Goal: Check status: Check status

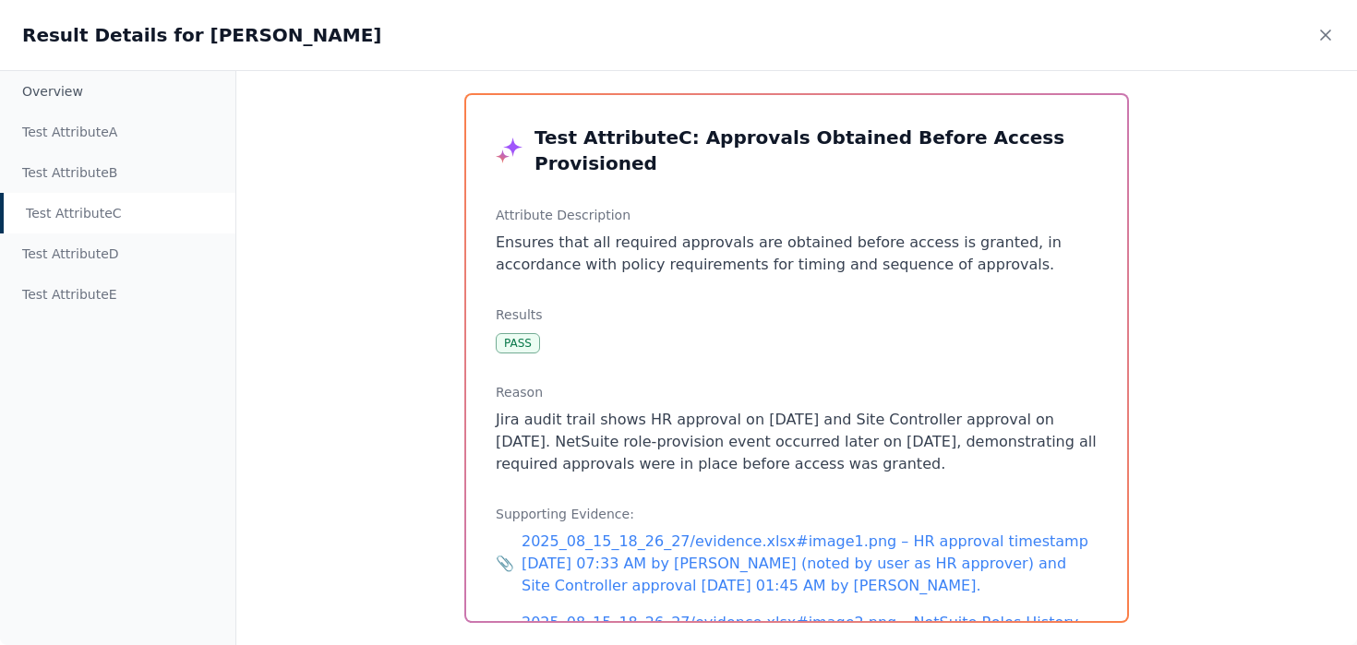
scroll to position [70, 0]
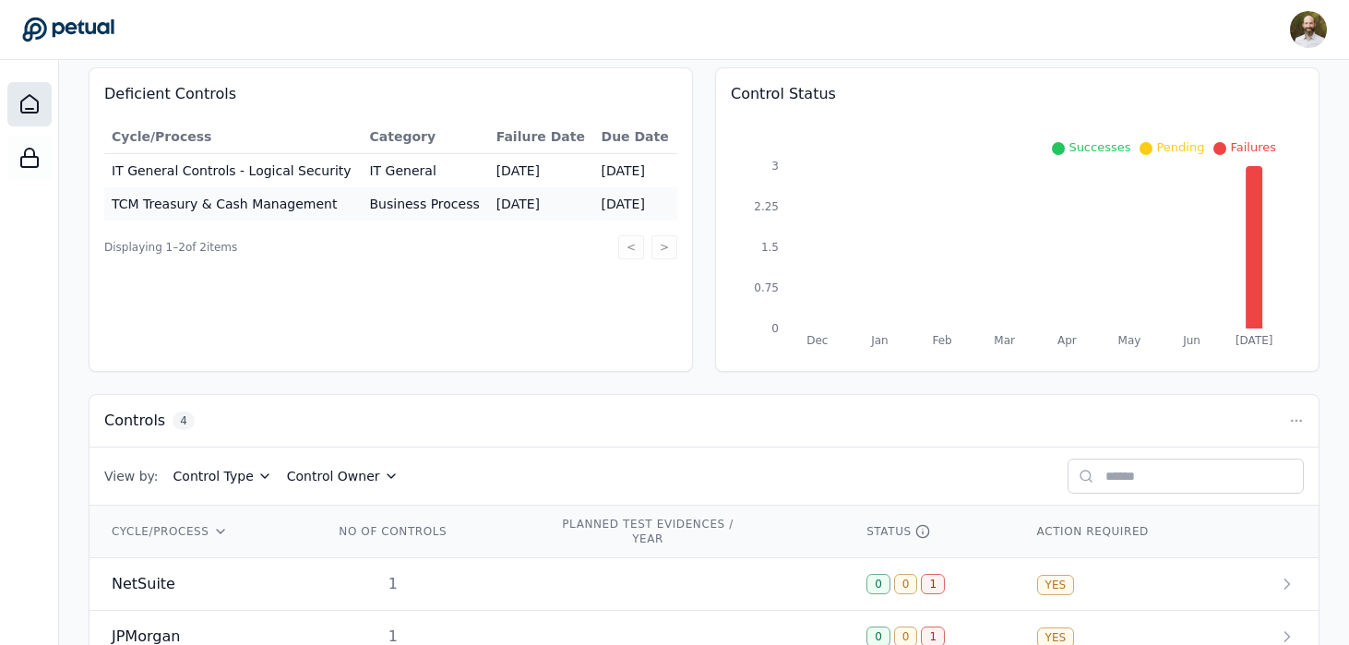
scroll to position [341, 0]
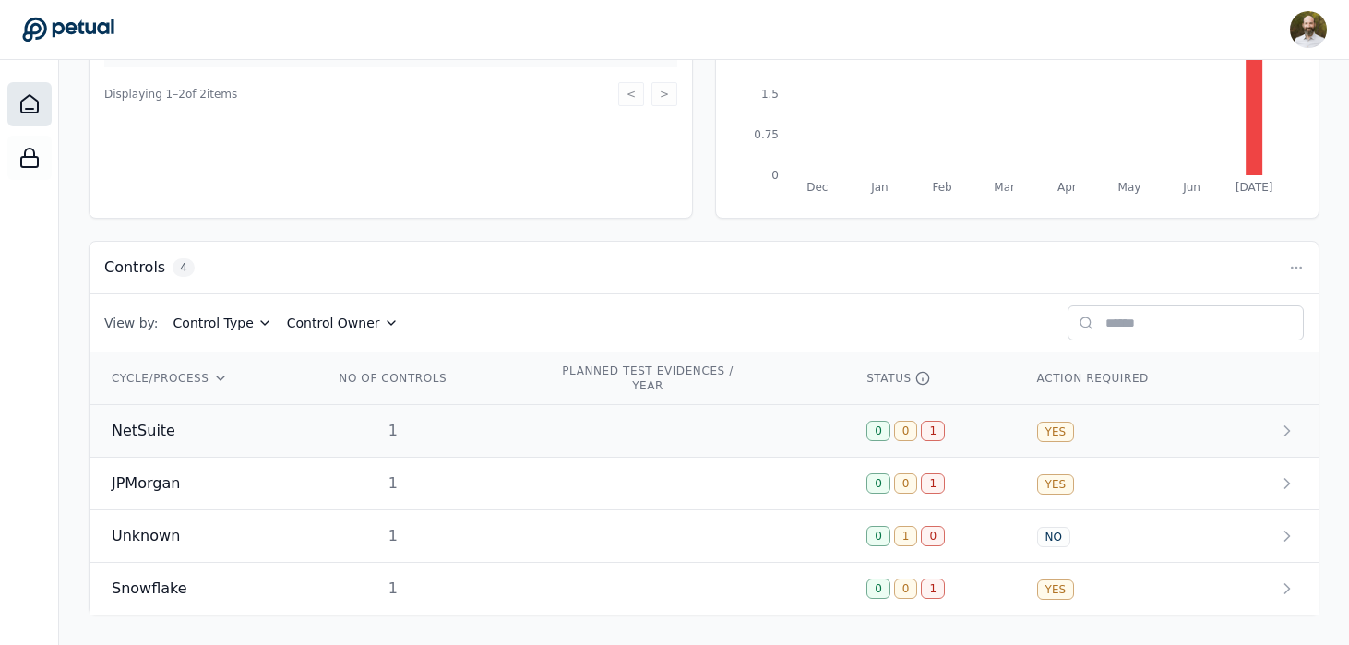
click at [254, 444] on td "NetSuite" at bounding box center [201, 431] width 222 height 53
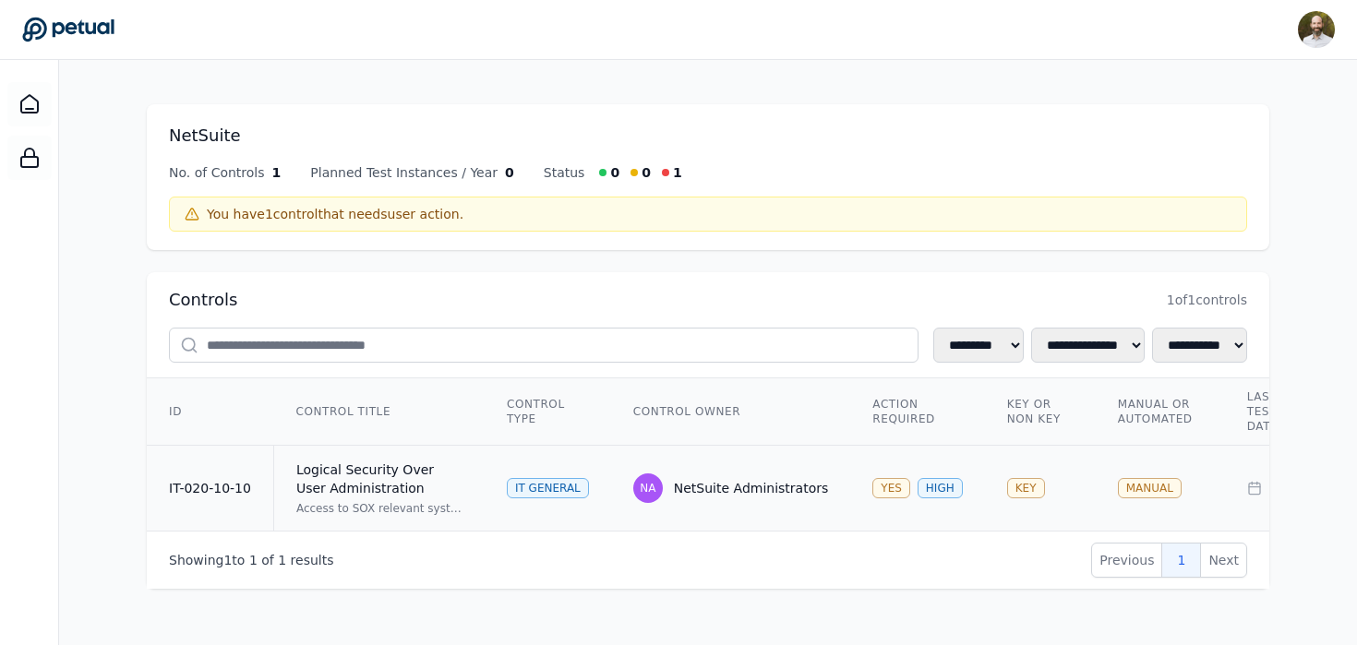
click at [389, 489] on div "Logical Security Over User Administration" at bounding box center [379, 479] width 166 height 37
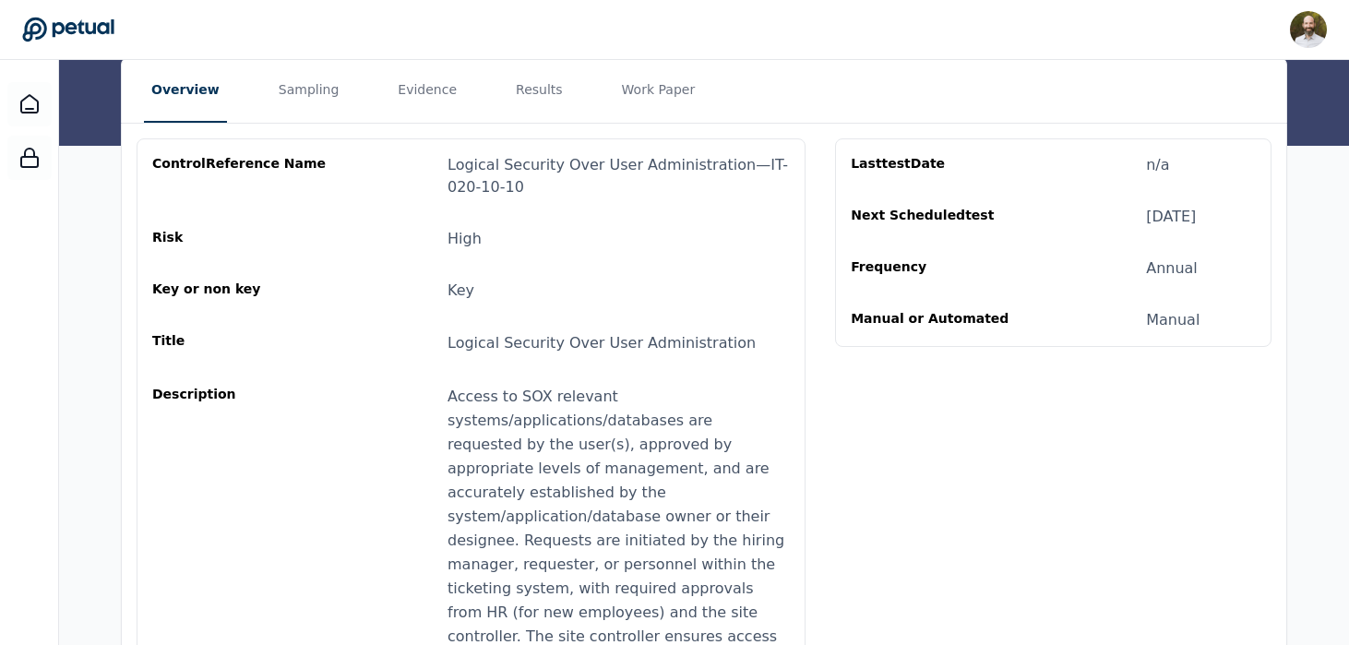
scroll to position [144, 0]
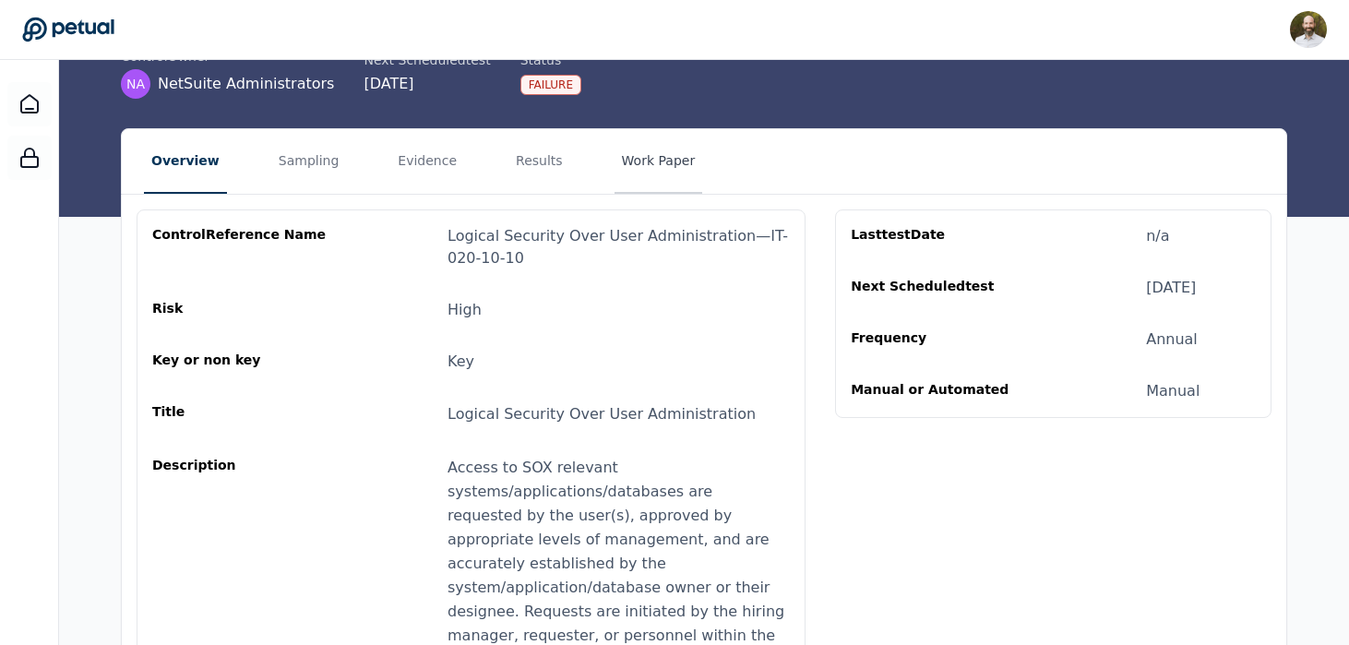
click at [628, 162] on button "Work Paper" at bounding box center [659, 161] width 89 height 65
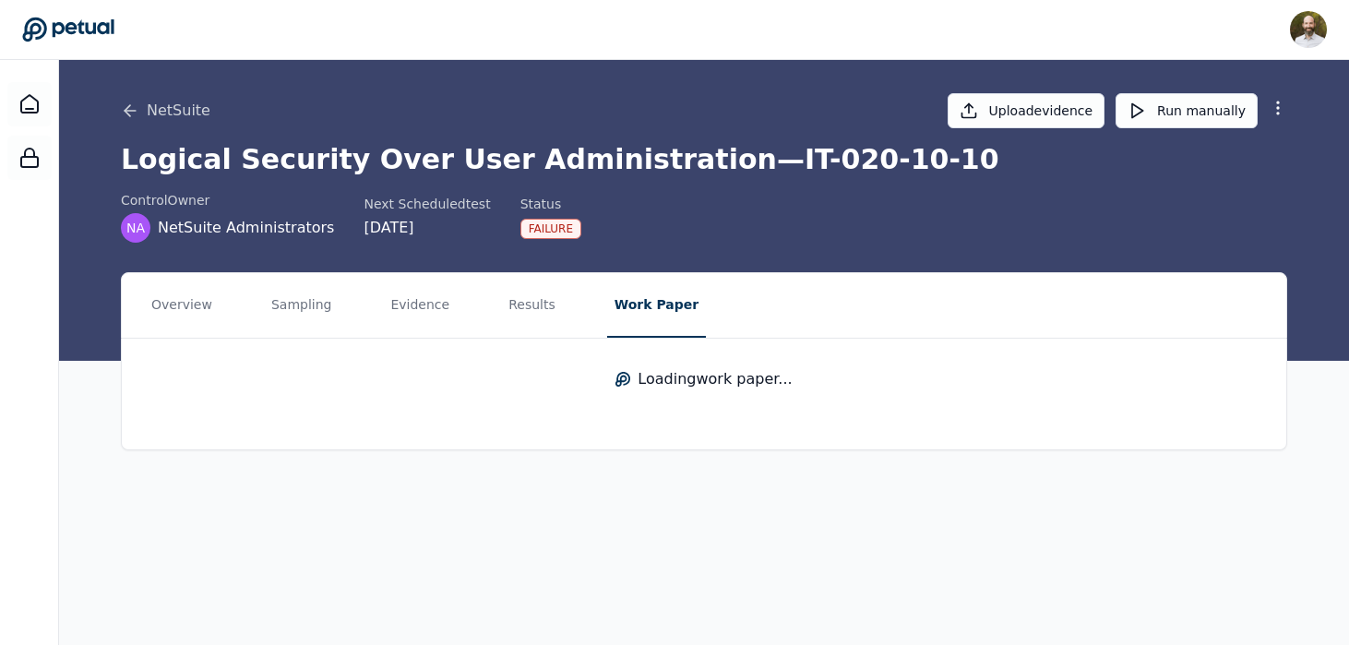
scroll to position [0, 0]
click at [516, 311] on button "Results" at bounding box center [532, 305] width 62 height 65
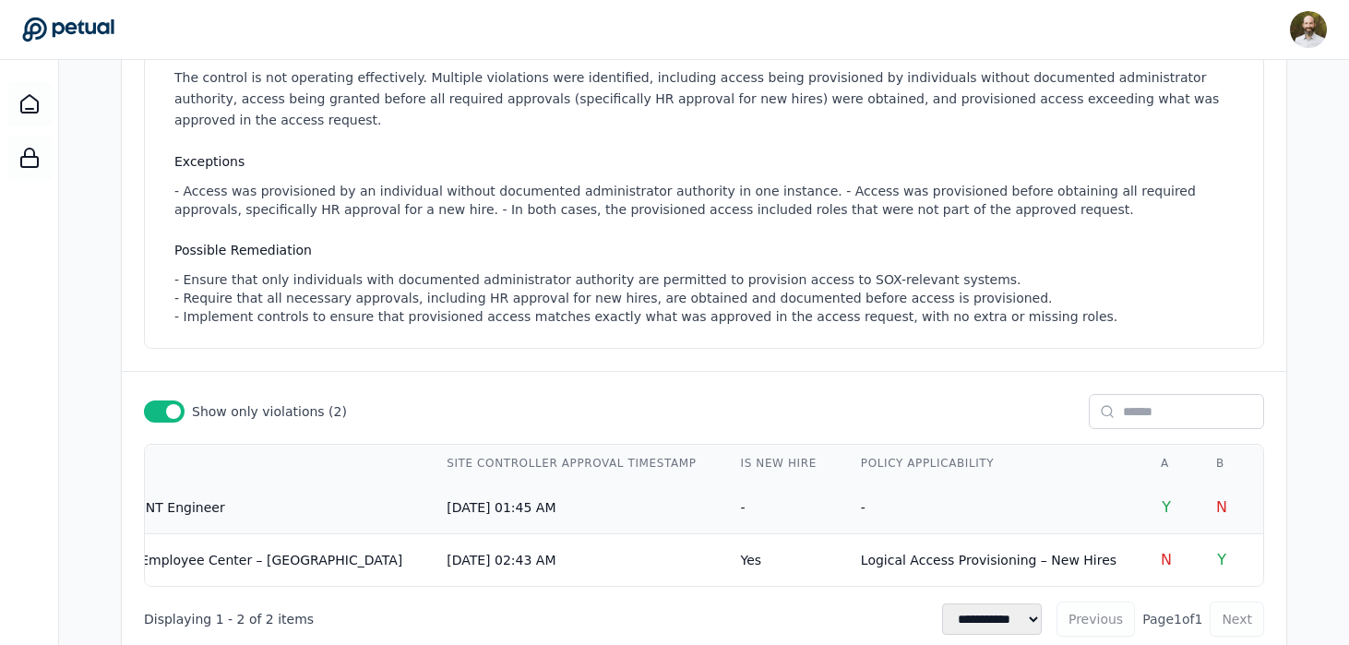
scroll to position [0, 2042]
click at [834, 487] on td "-" at bounding box center [984, 508] width 300 height 53
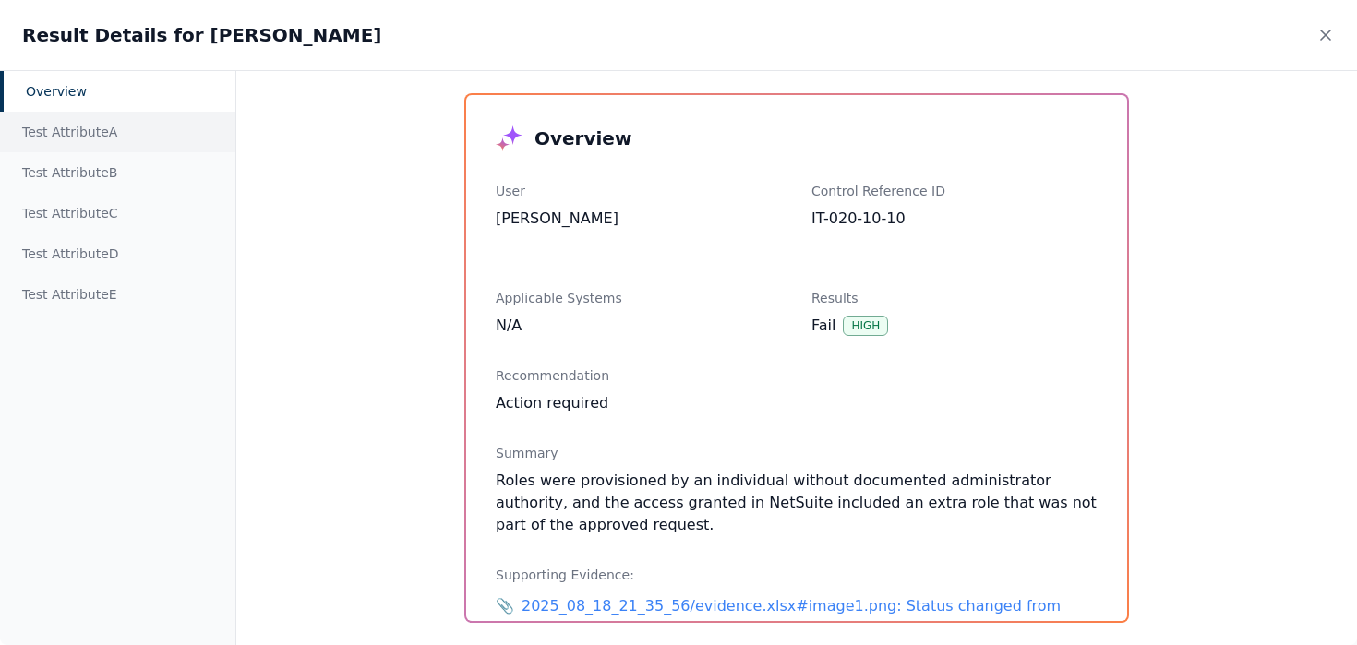
click at [103, 141] on div "Test Attribute A" at bounding box center [117, 132] width 235 height 41
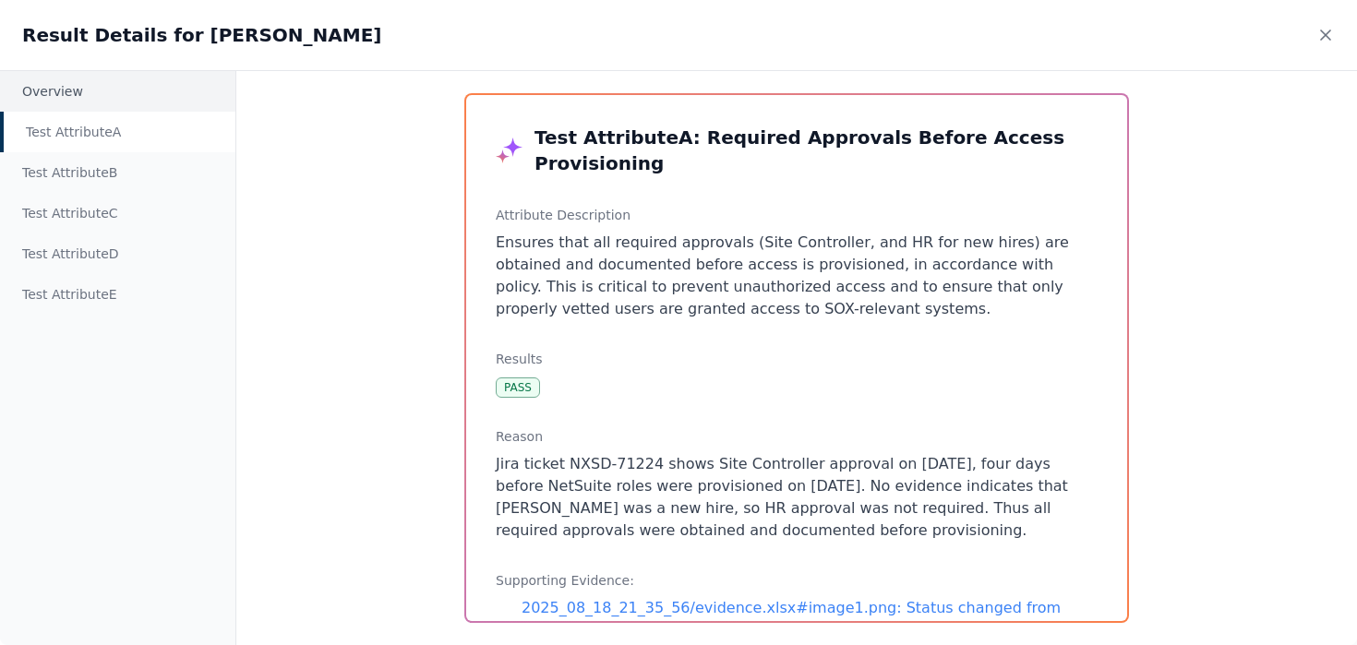
click at [57, 95] on div "Overview" at bounding box center [117, 91] width 235 height 41
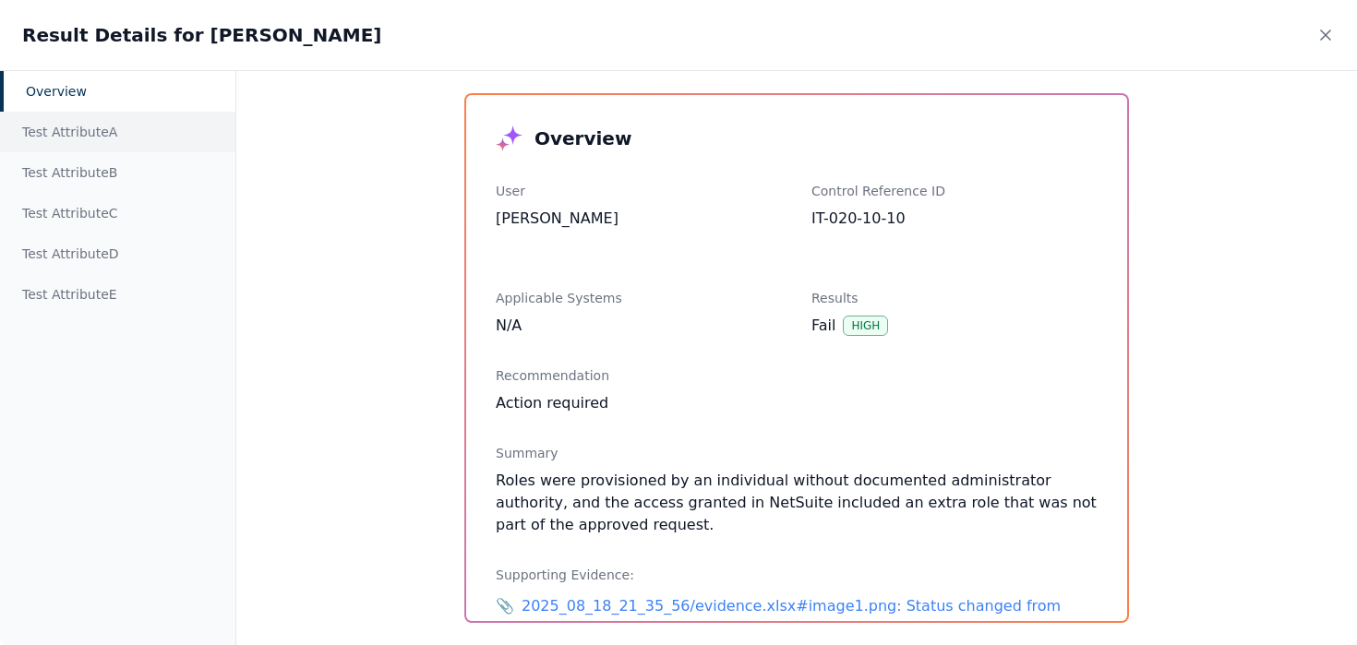
click at [69, 136] on div "Test Attribute A" at bounding box center [117, 132] width 235 height 41
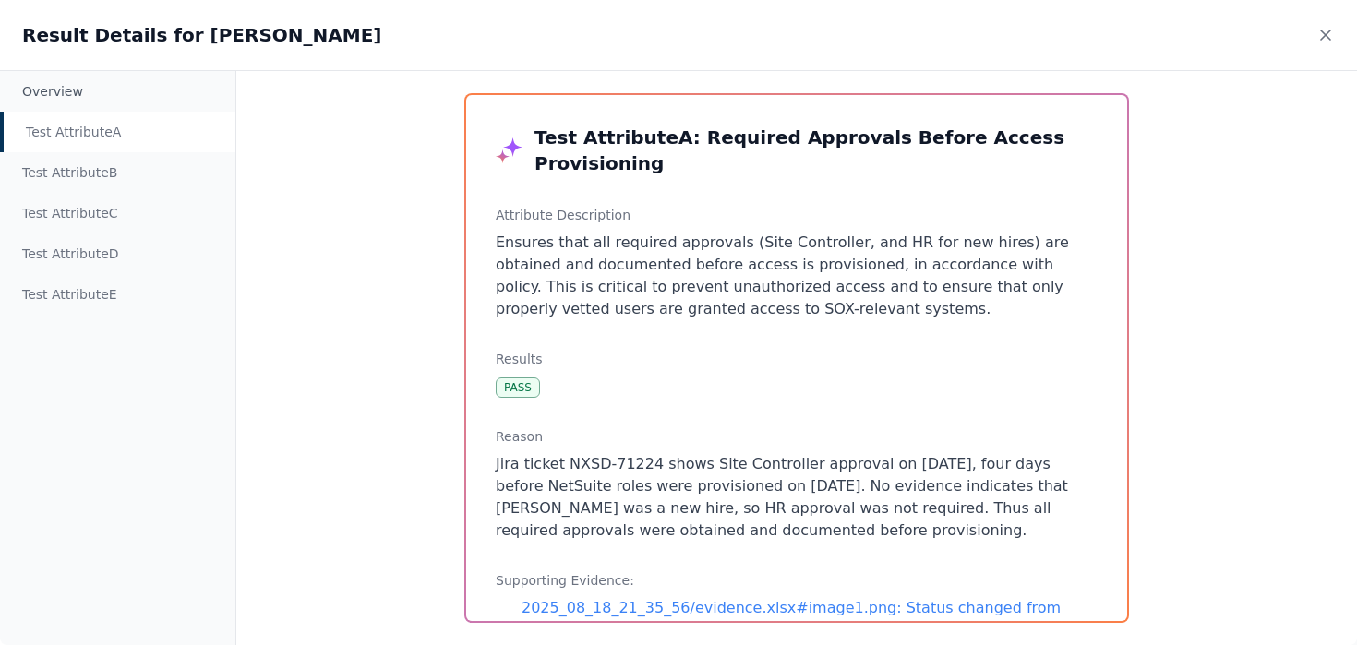
click at [297, 302] on div "Overview Test Attribute A Test Attribute B Test Attribute C Test Attribute D Te…" at bounding box center [678, 357] width 1357 height 575
click at [88, 174] on div "Test Attribute B" at bounding box center [117, 172] width 235 height 41
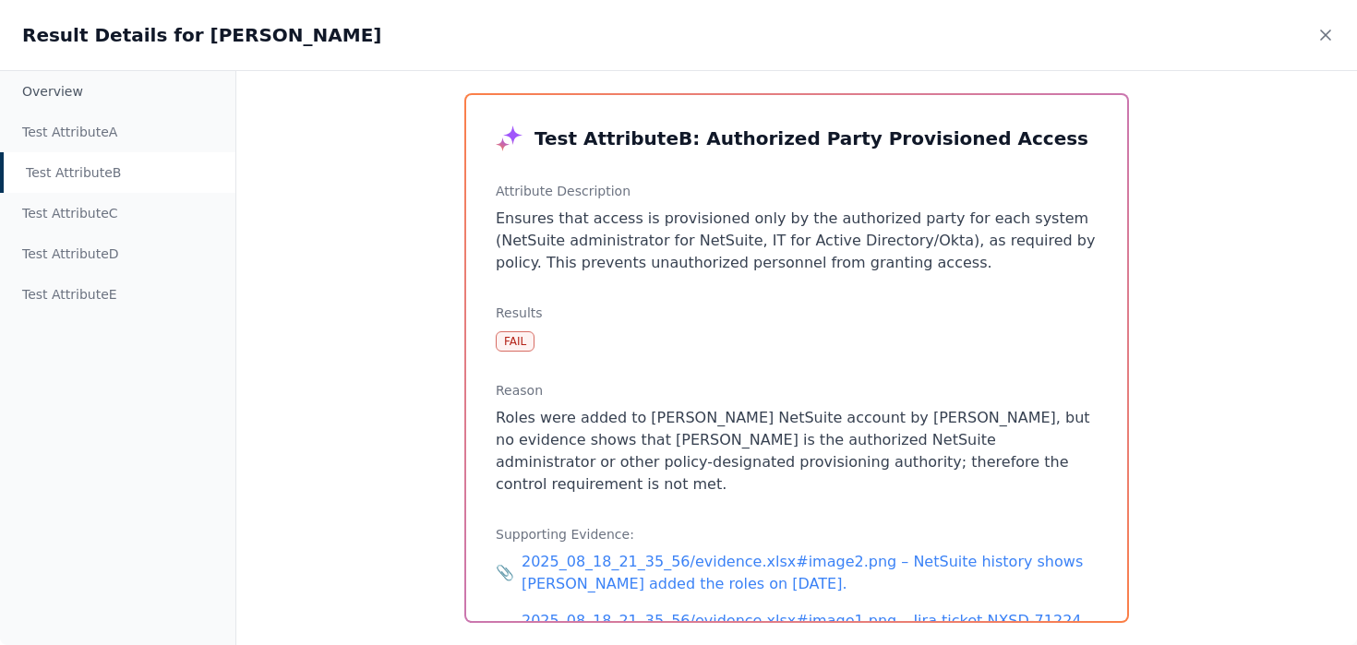
click at [113, 178] on div "Test Attribute B" at bounding box center [117, 172] width 235 height 41
click at [102, 212] on div "Test Attribute C" at bounding box center [117, 213] width 235 height 41
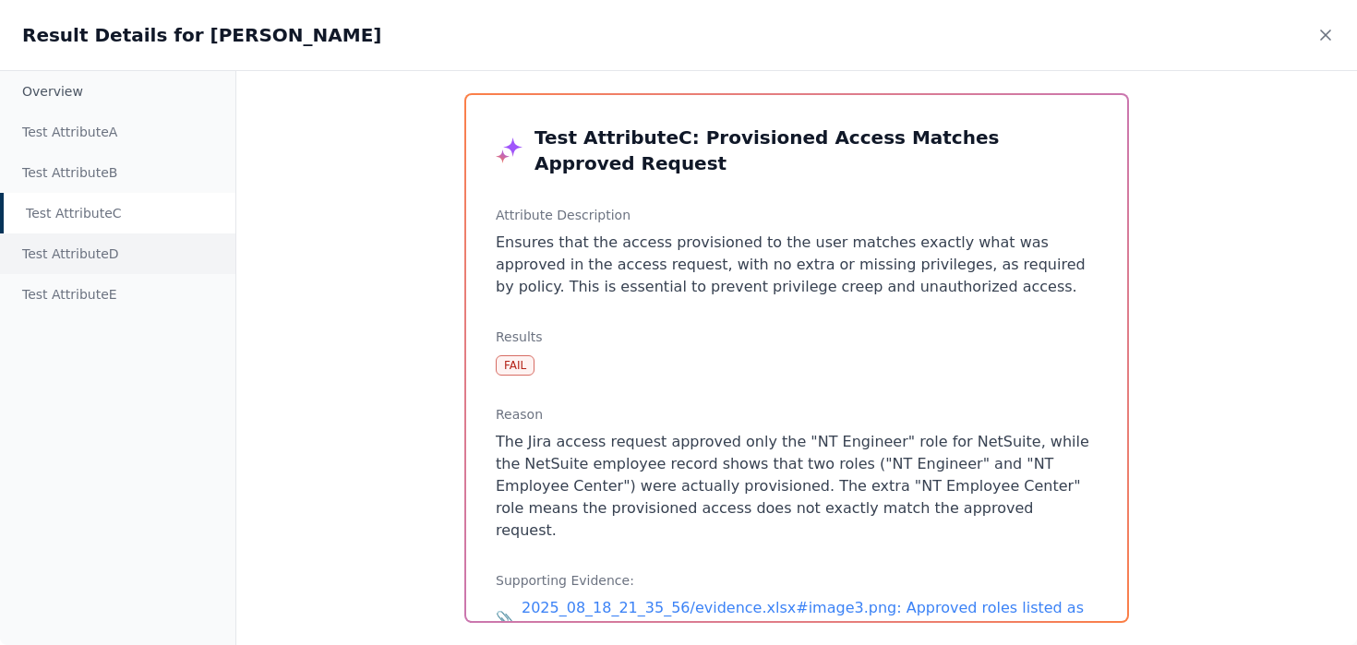
click at [98, 248] on div "Test Attribute D" at bounding box center [117, 253] width 235 height 41
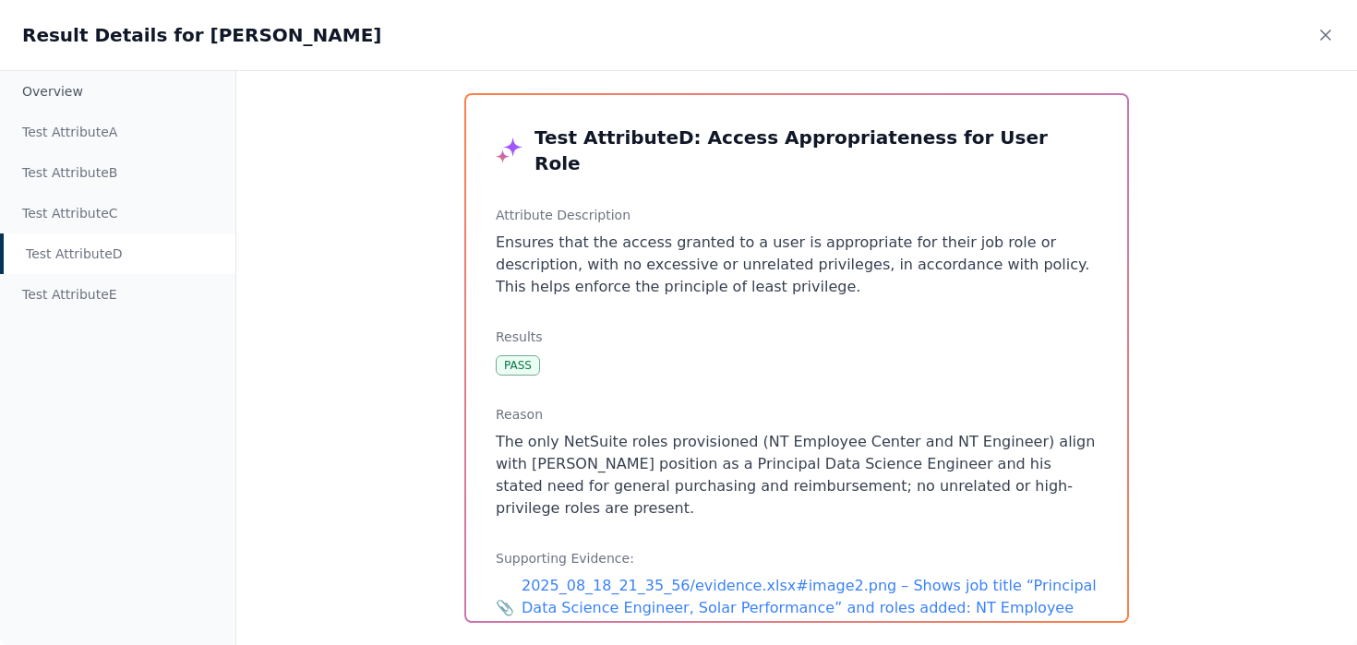
click at [168, 245] on div "Test Attribute D" at bounding box center [117, 253] width 235 height 41
click at [92, 203] on div "Test Attribute C" at bounding box center [117, 213] width 235 height 41
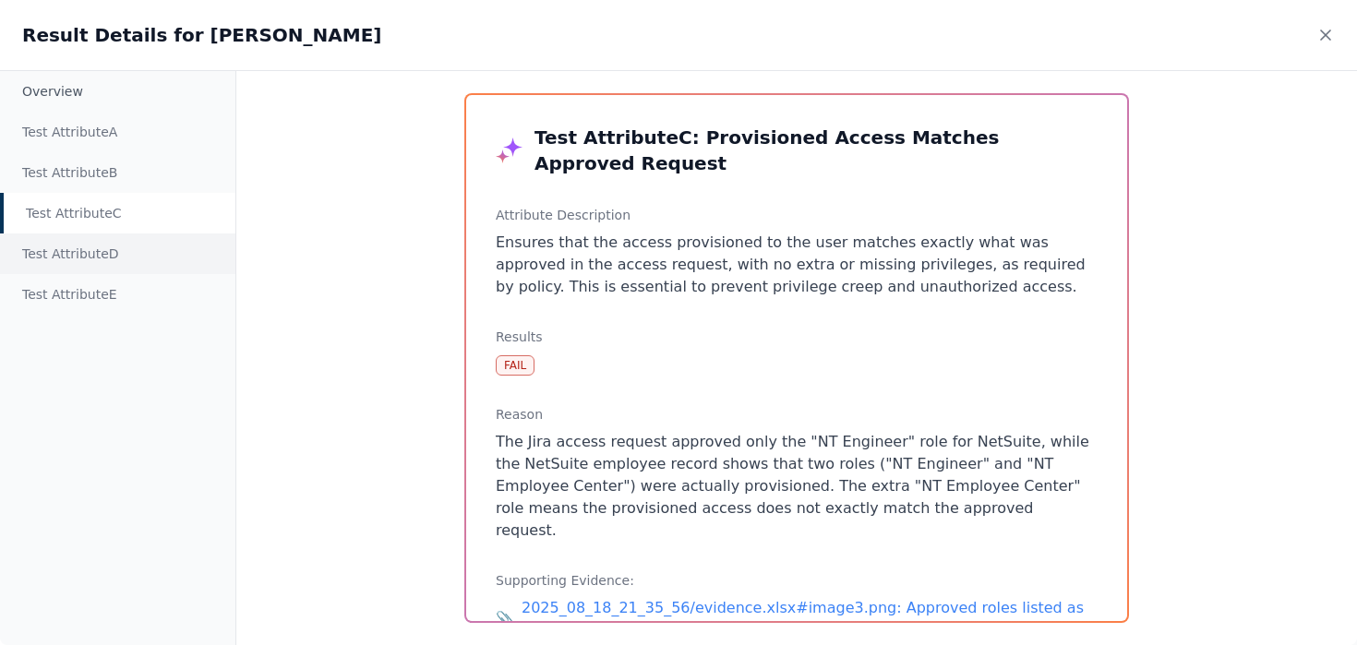
click at [91, 245] on div "Test Attribute D" at bounding box center [117, 253] width 235 height 41
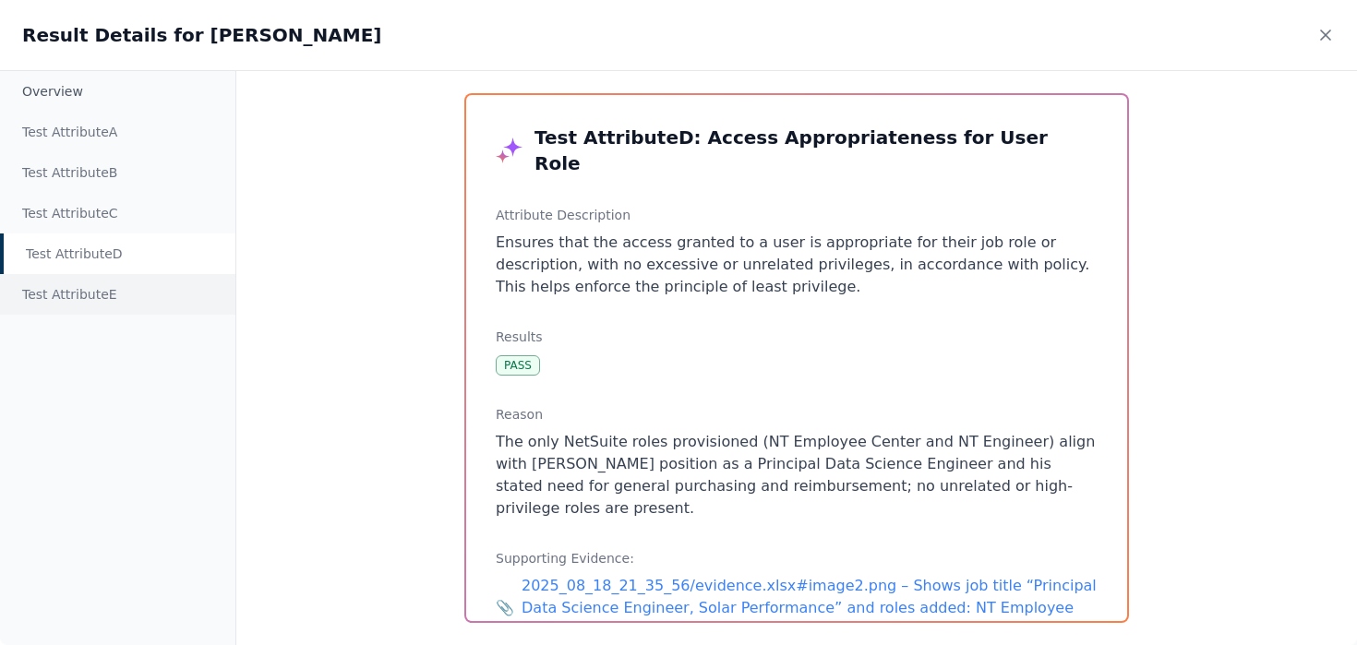
click at [78, 287] on div "Test Attribute E" at bounding box center [117, 294] width 235 height 41
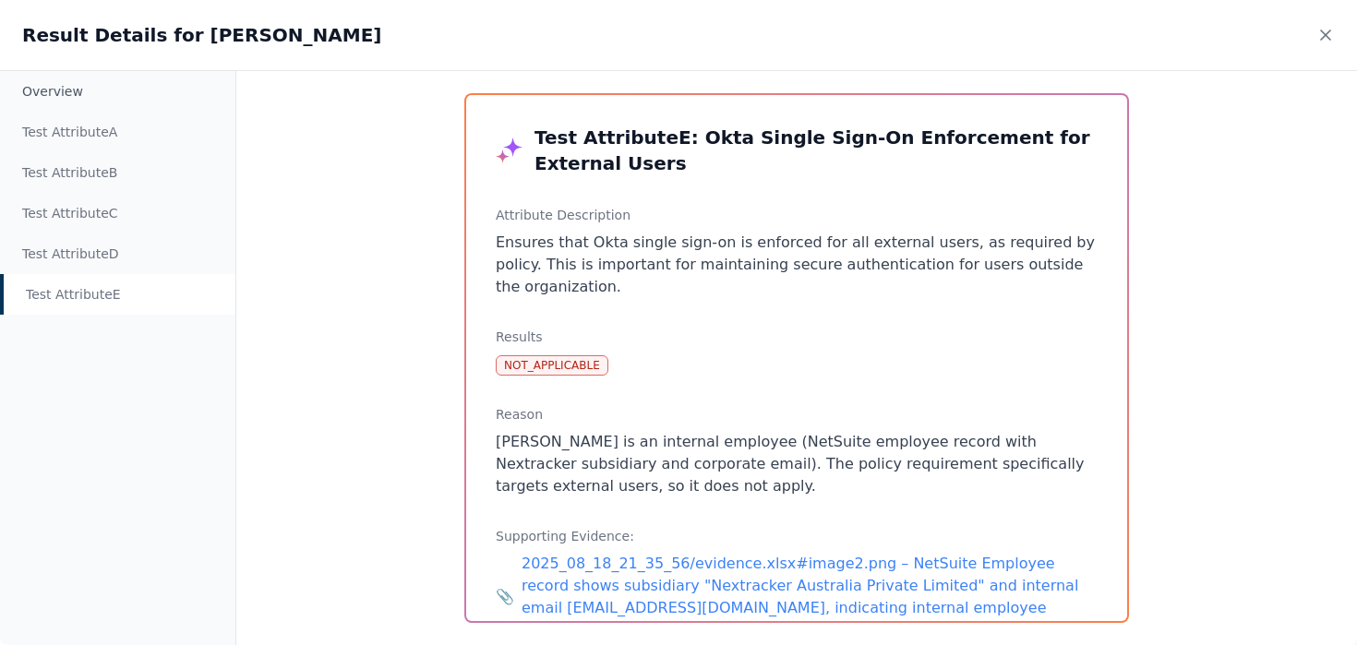
click at [338, 312] on div "Overview Test Attribute A Test Attribute B Test Attribute C Test Attribute D Te…" at bounding box center [678, 357] width 1357 height 575
click at [75, 92] on div "Overview" at bounding box center [117, 91] width 235 height 41
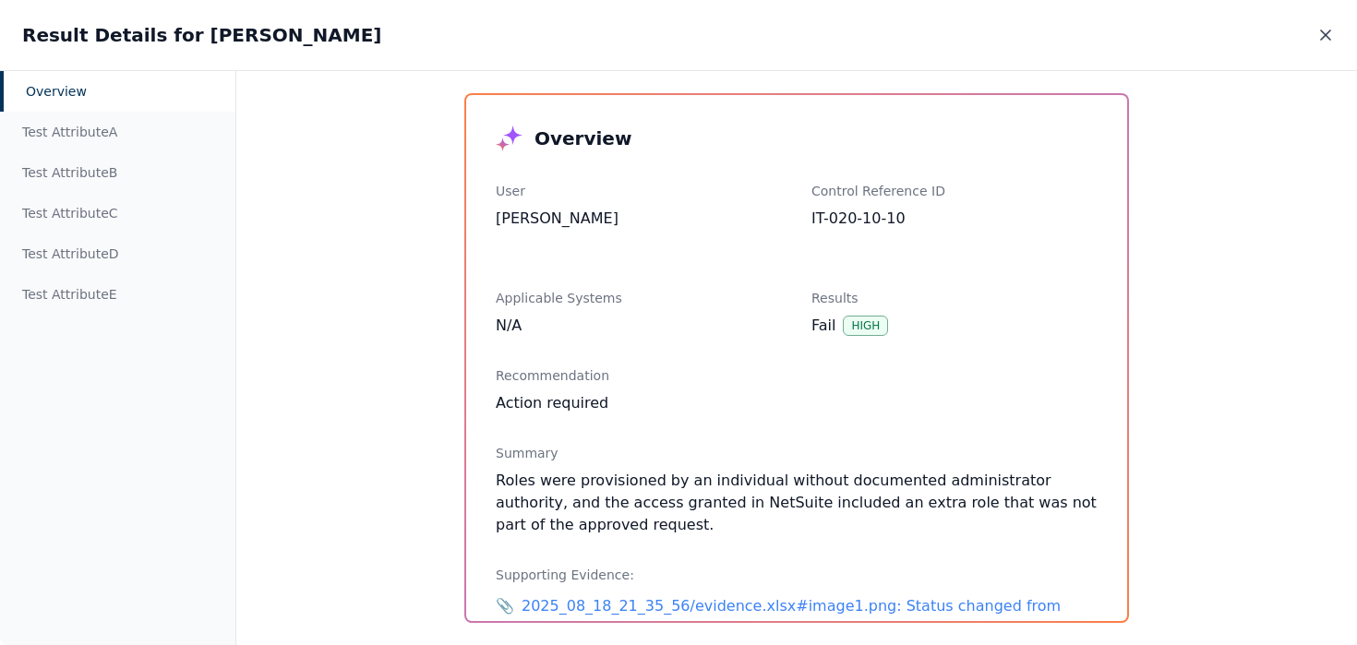
click at [1329, 32] on icon at bounding box center [1325, 35] width 18 height 18
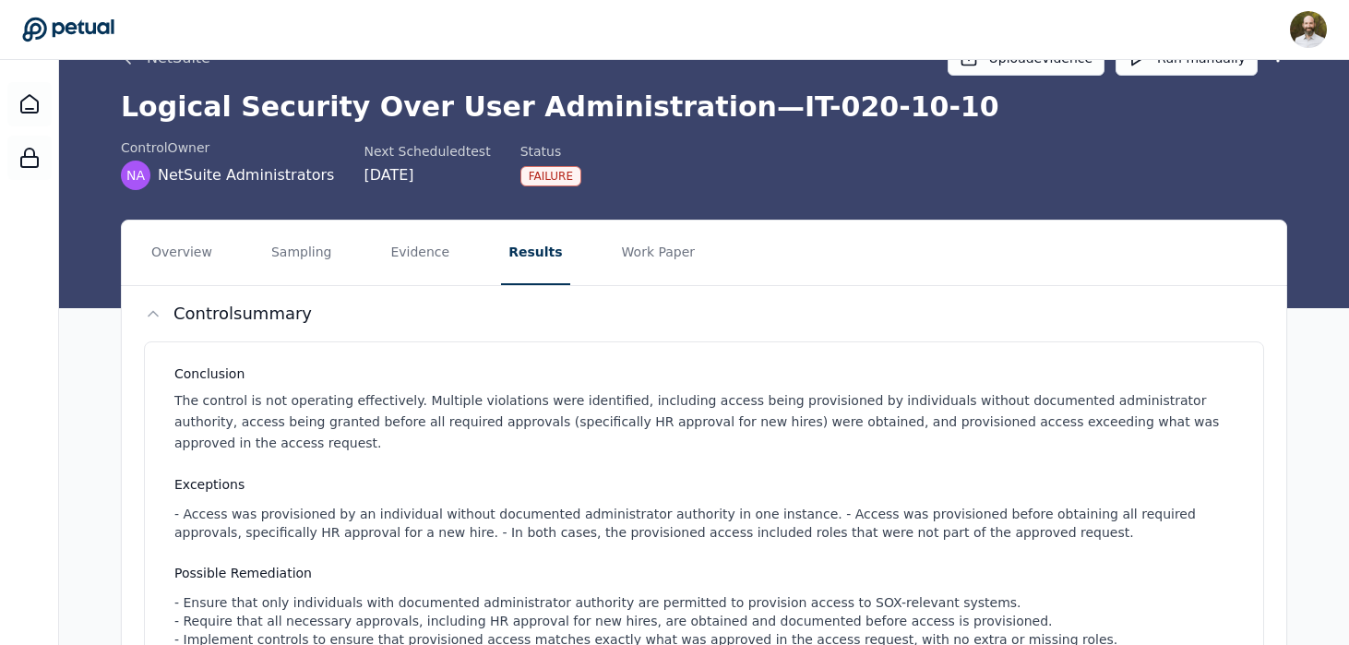
scroll to position [47, 0]
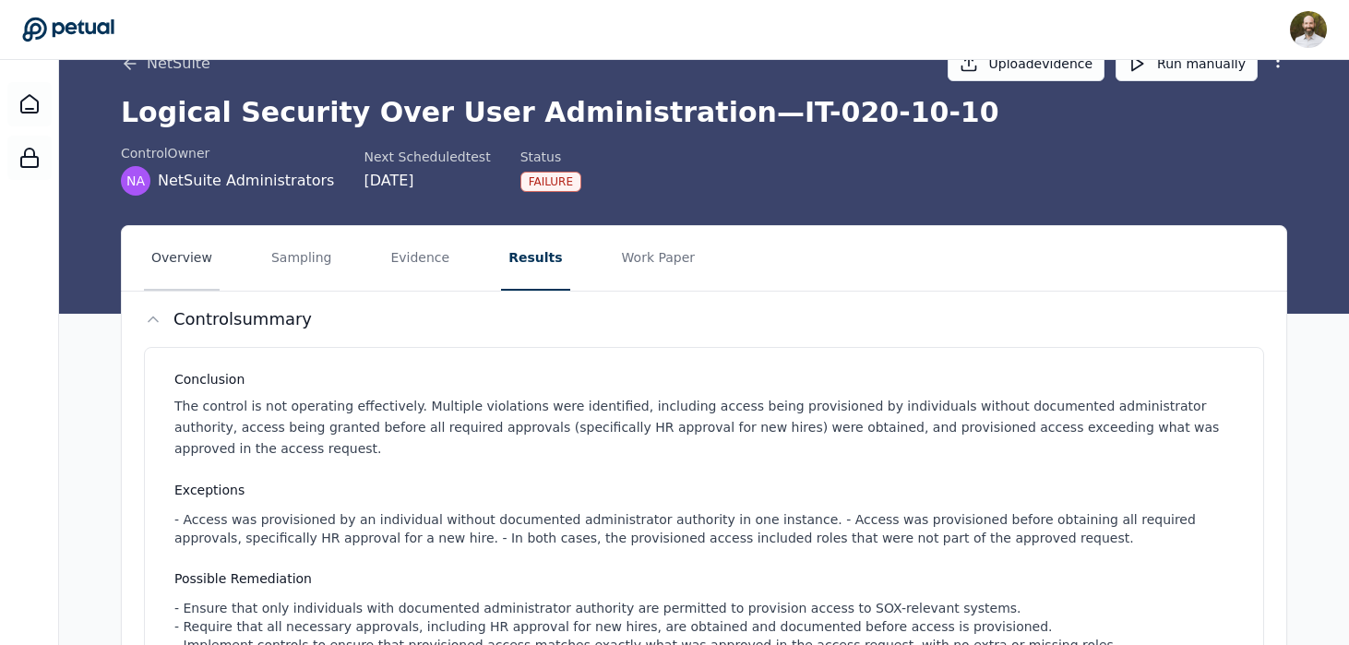
click at [180, 254] on button "Overview" at bounding box center [182, 258] width 76 height 65
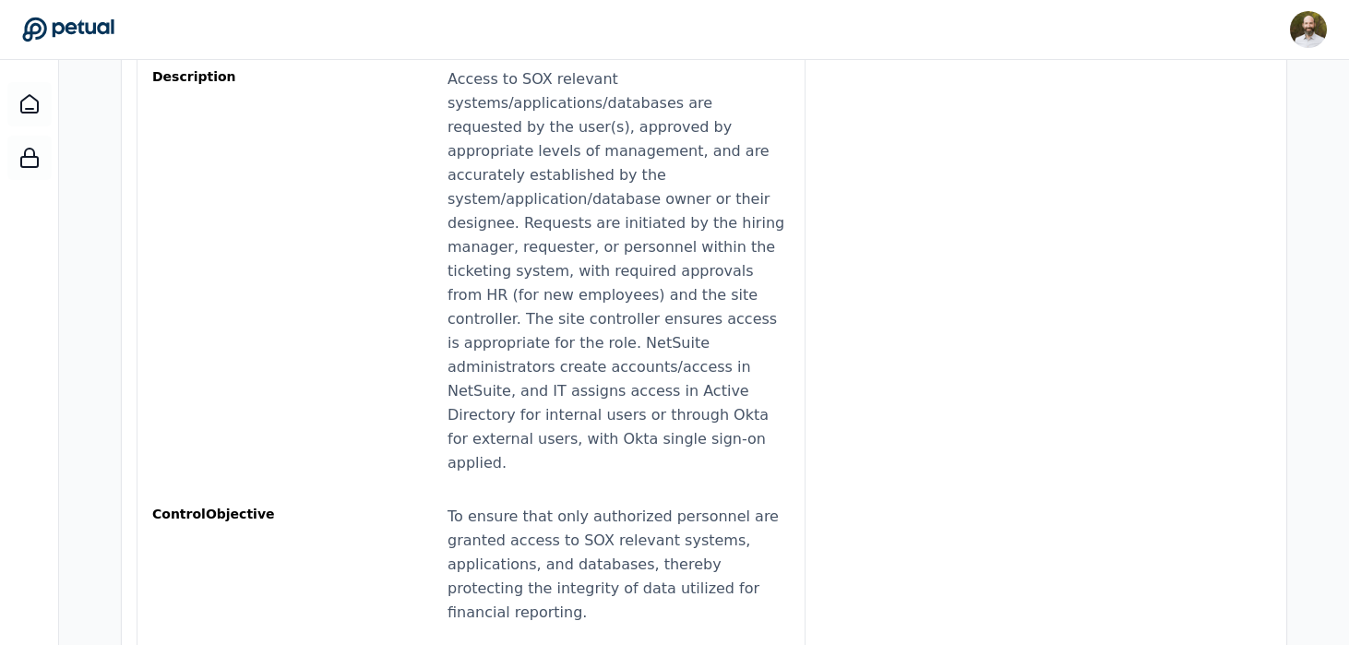
scroll to position [568, 0]
